Goal: Task Accomplishment & Management: Complete application form

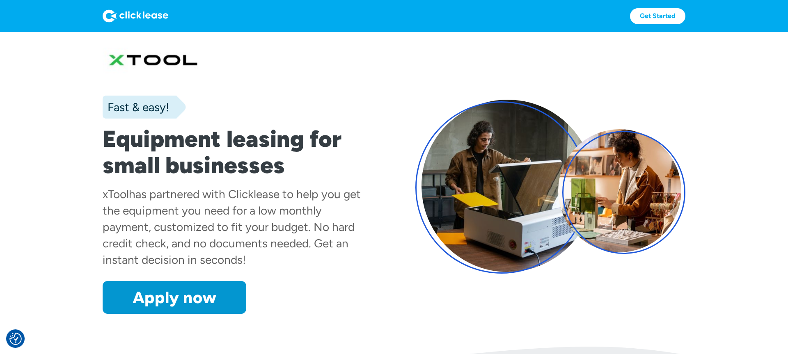
scroll to position [7, 0]
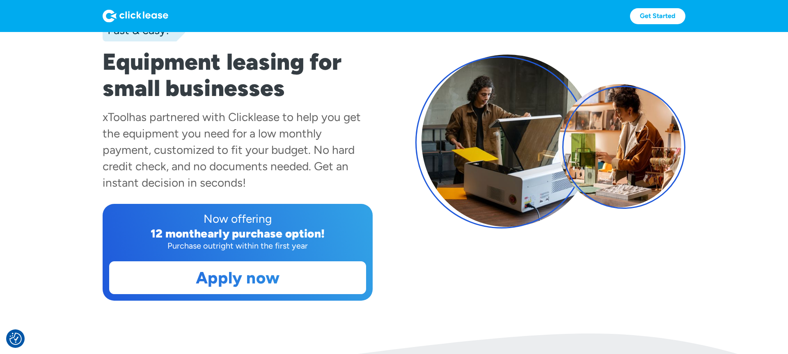
scroll to position [87, 0]
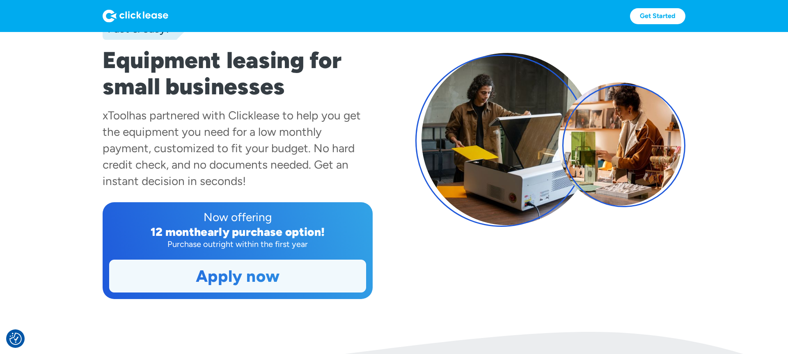
click at [254, 281] on link "Apply now" at bounding box center [238, 276] width 256 height 32
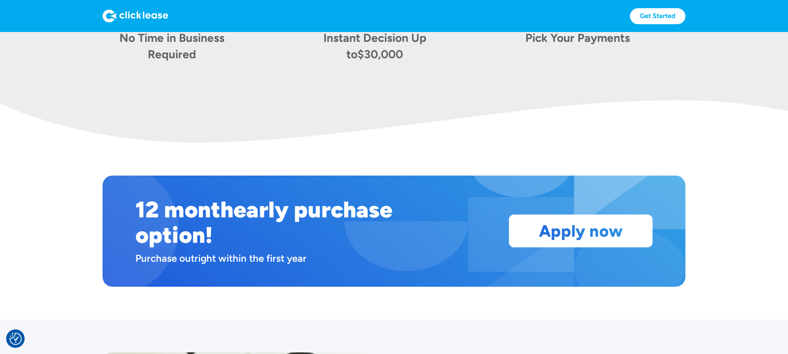
scroll to position [639, 0]
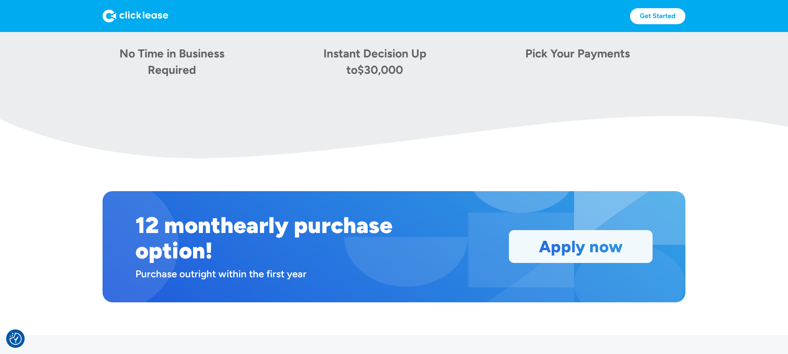
click at [597, 239] on link "Apply now" at bounding box center [580, 247] width 143 height 32
